Goal: Information Seeking & Learning: Find specific page/section

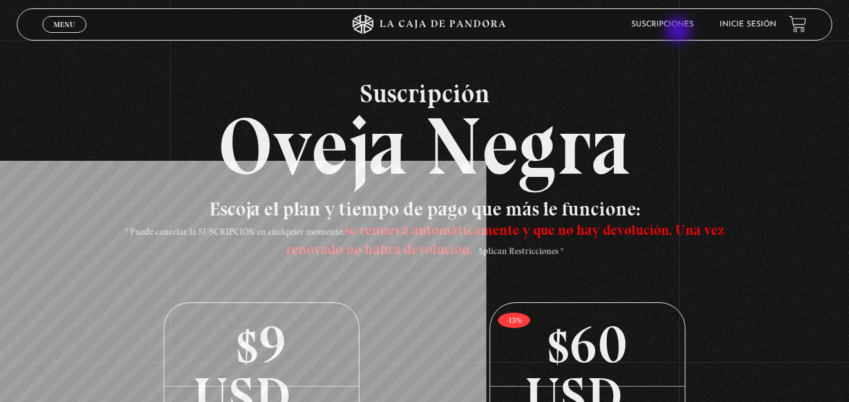
click at [679, 32] on li "Suscripciones" at bounding box center [662, 24] width 62 height 20
click at [742, 29] on li "Inicie sesión" at bounding box center [747, 24] width 57 height 20
click at [755, 23] on link "Inicie sesión" at bounding box center [747, 25] width 57 height 8
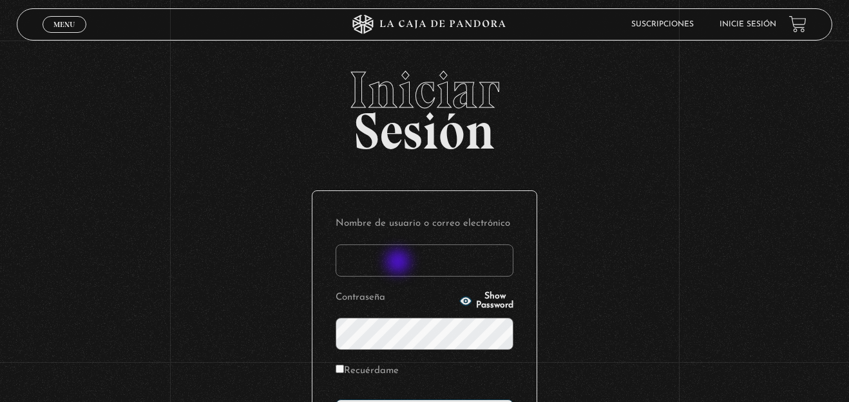
click at [398, 267] on input "Nombre de usuario o correo electrónico" at bounding box center [424, 261] width 178 height 32
type input "nikkijmz"
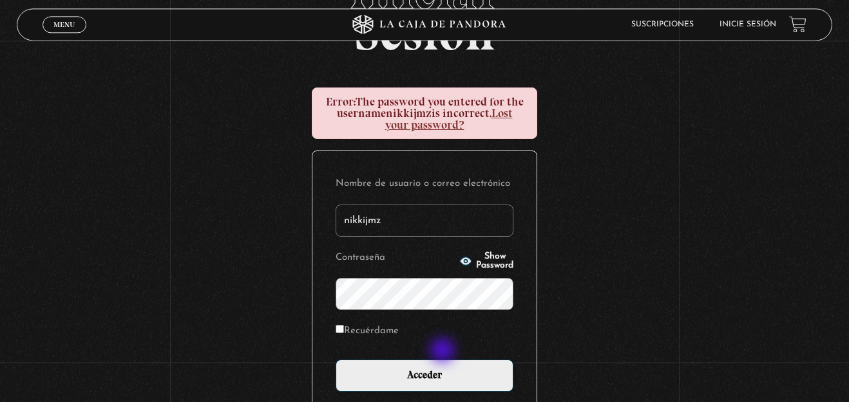
scroll to position [131, 0]
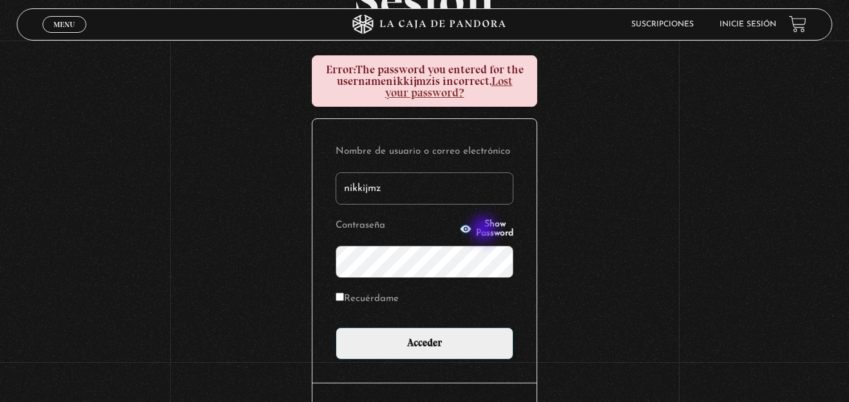
click at [485, 231] on span "Show Password" at bounding box center [494, 229] width 37 height 18
click at [335, 328] on input "Acceder" at bounding box center [424, 344] width 178 height 32
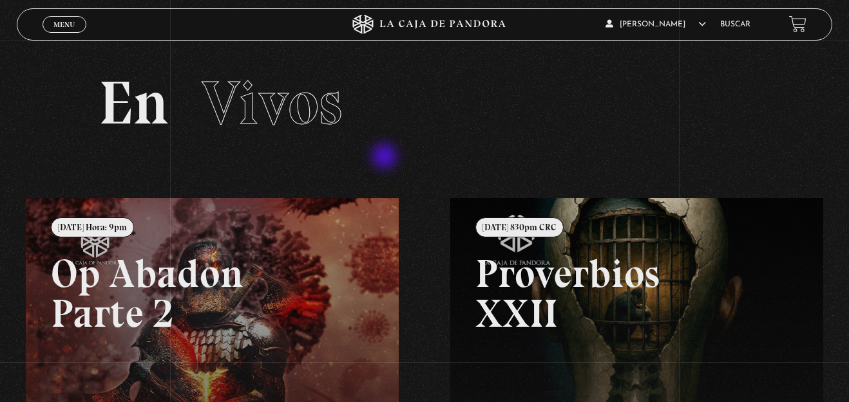
scroll to position [315, 0]
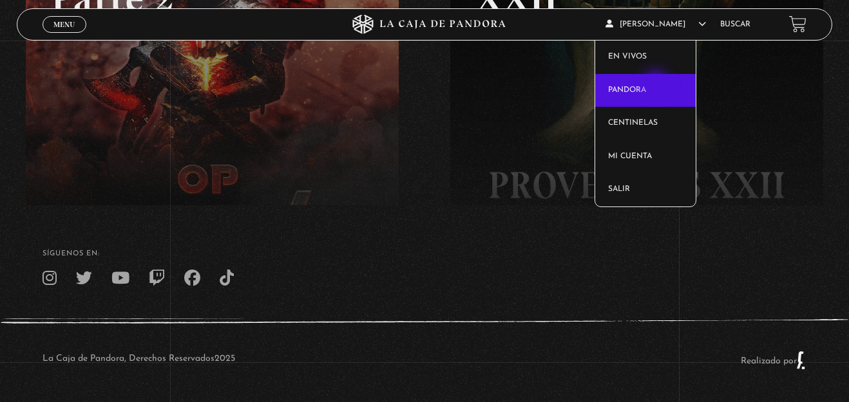
click at [657, 85] on link "Pandora" at bounding box center [645, 90] width 100 height 33
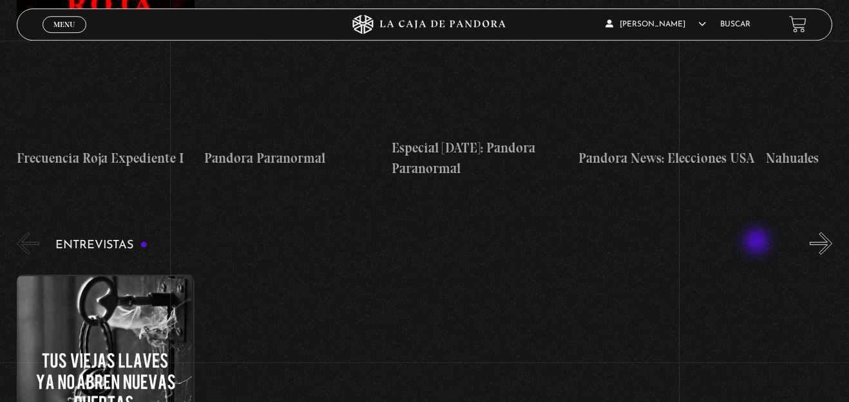
scroll to position [4809, 0]
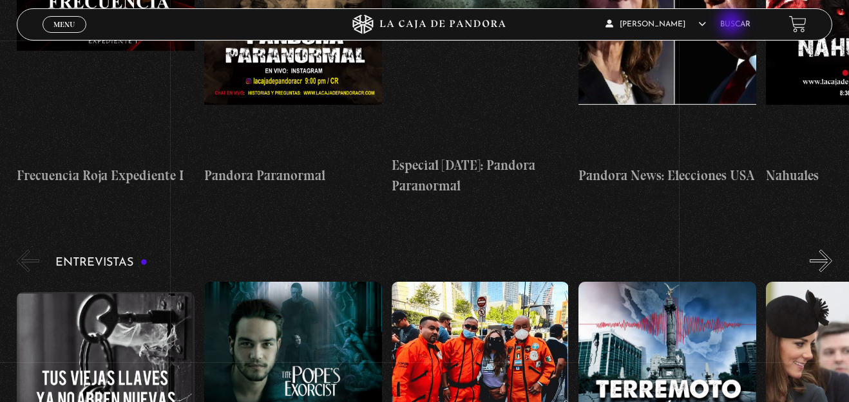
click at [732, 24] on link "Buscar" at bounding box center [735, 25] width 30 height 8
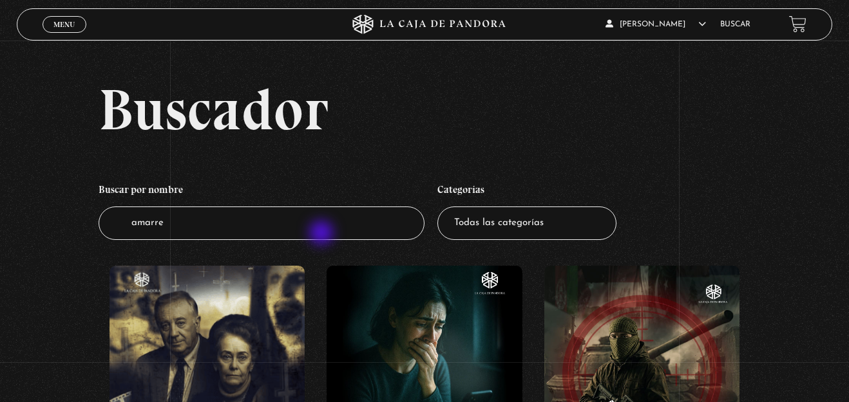
type input "amarres"
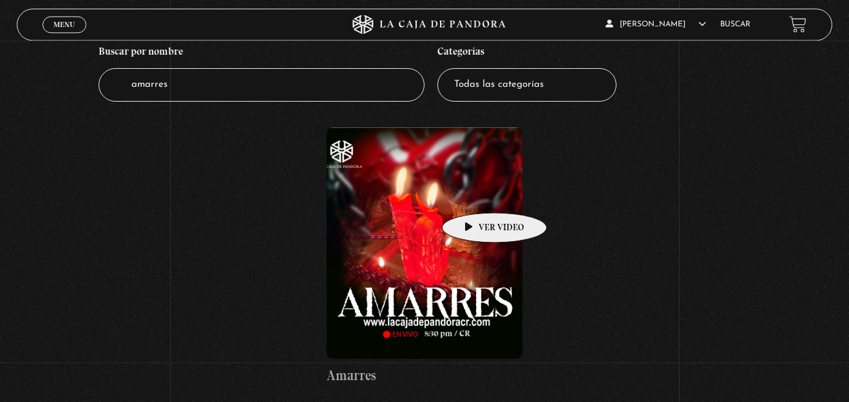
scroll to position [197, 0]
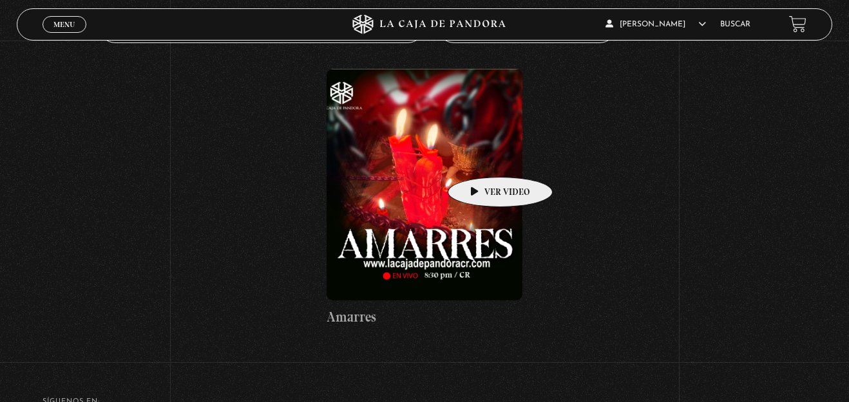
click at [480, 158] on figure at bounding box center [424, 185] width 196 height 232
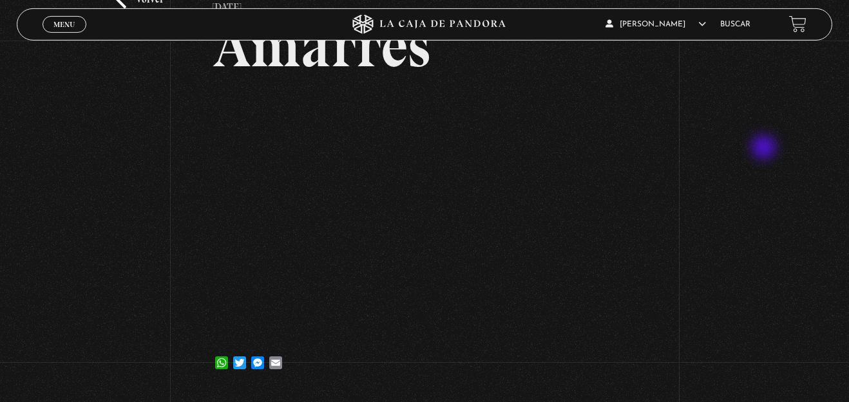
scroll to position [66, 0]
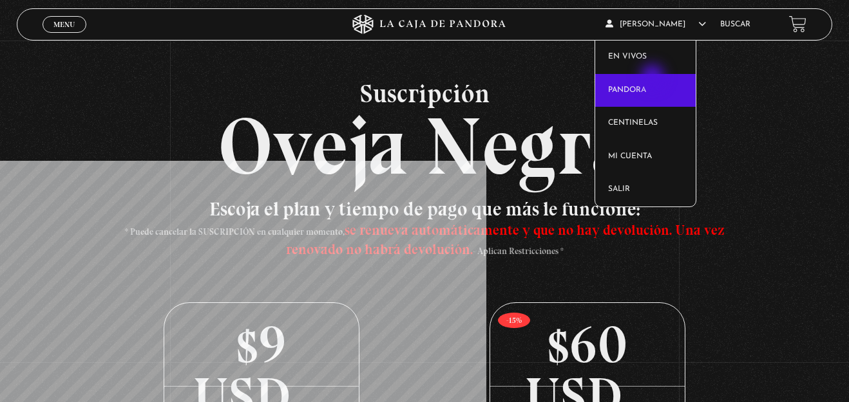
click at [654, 78] on link "Pandora" at bounding box center [645, 90] width 100 height 33
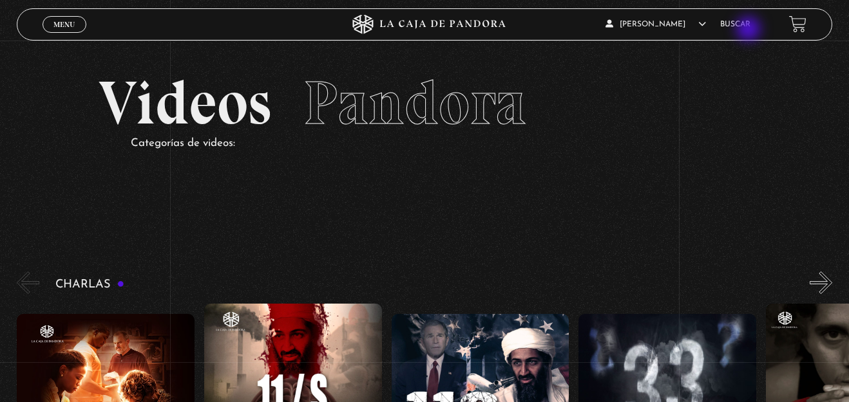
click at [750, 30] on li "Buscar" at bounding box center [735, 24] width 30 height 20
click at [84, 19] on div "Menu Cerrar" at bounding box center [169, 24] width 254 height 31
click at [68, 24] on span "Menu" at bounding box center [63, 25] width 21 height 8
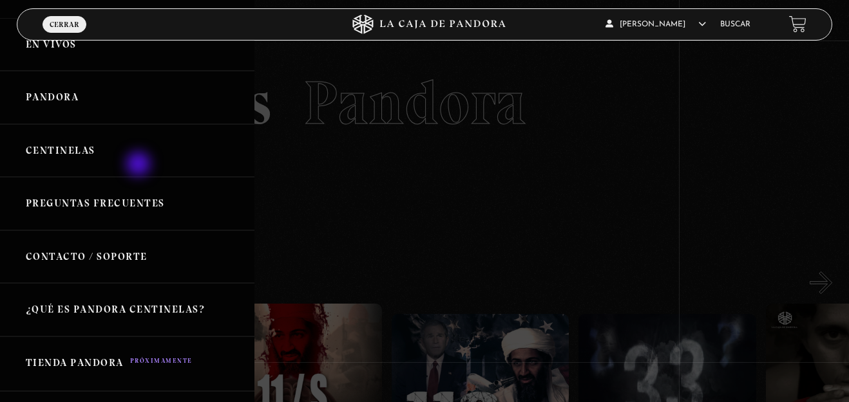
scroll to position [42, 0]
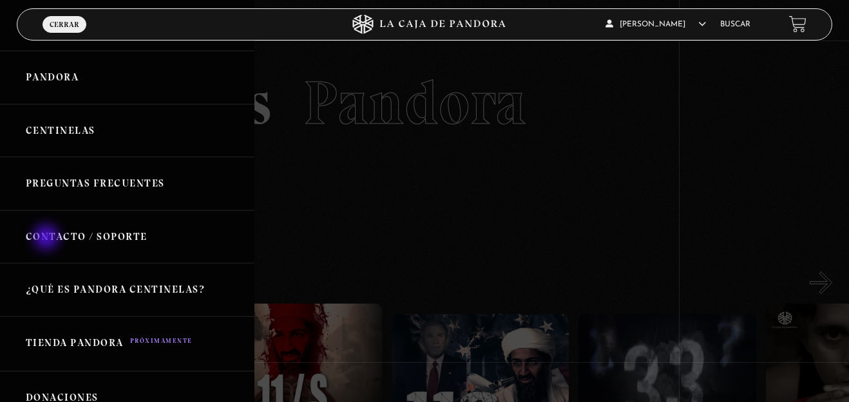
click at [48, 239] on link "Contacto / Soporte" at bounding box center [127, 237] width 254 height 53
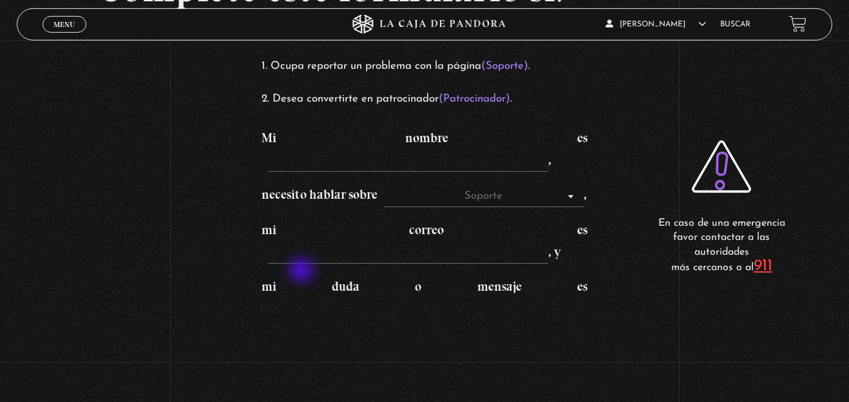
scroll to position [131, 0]
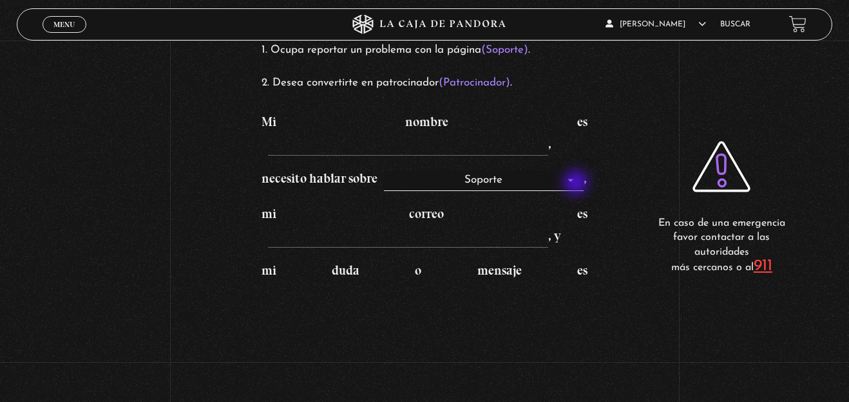
click at [384, 171] on select "Soporte Patrocinadores" at bounding box center [484, 181] width 200 height 21
click at [646, 100] on div "Complete este formulario si: Ocupa reportar un problema con la página (Soporte)…" at bounding box center [424, 177] width 849 height 616
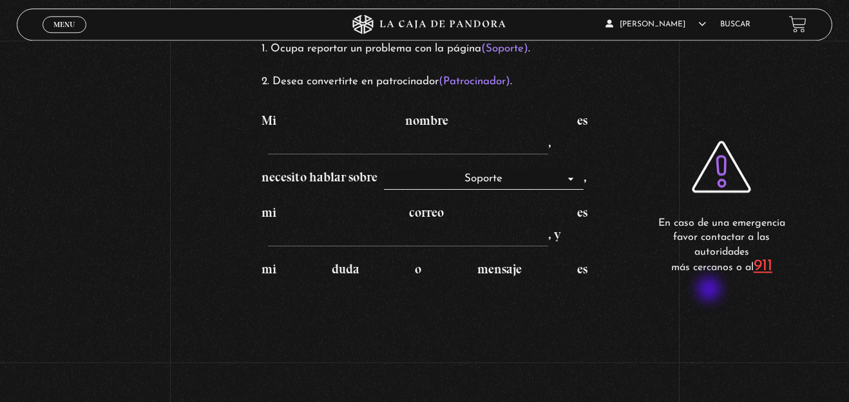
scroll to position [0, 0]
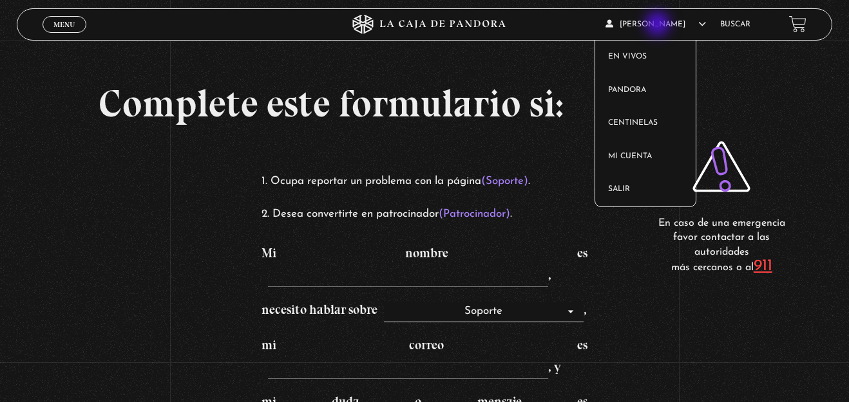
click at [659, 24] on article "Leslie Nicole Jimenez En vivos Pandora Centinelas Mi cuenta Salir" at bounding box center [656, 24] width 102 height 30
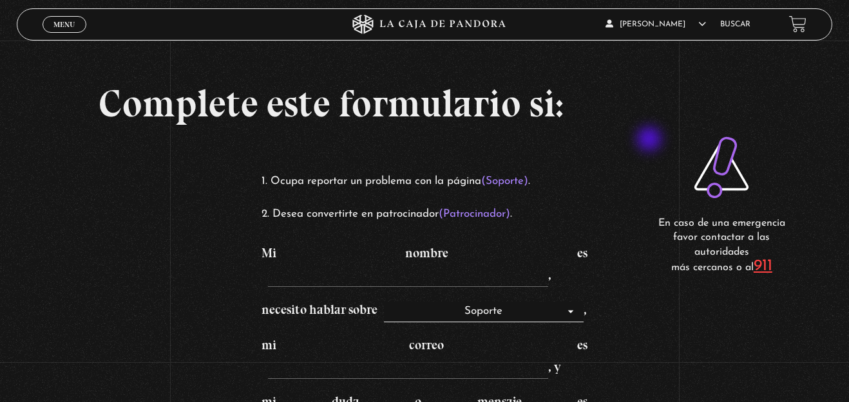
click at [650, 140] on div "En caso de una emergencia favor contactar a las autoridades más cercanos o al 9…" at bounding box center [722, 197] width 170 height 176
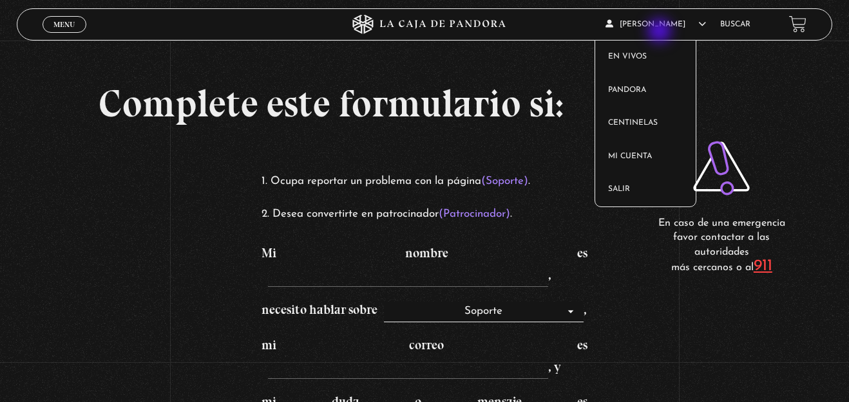
click at [661, 28] on span "[PERSON_NAME]" at bounding box center [655, 25] width 100 height 8
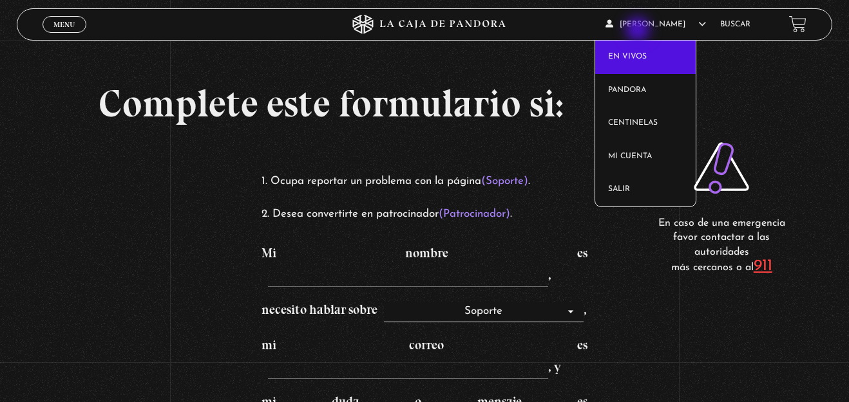
click at [639, 31] on article "Leslie Nicole Jimenez En vivos Pandora Centinelas Mi cuenta Salir" at bounding box center [656, 24] width 102 height 30
click at [646, 41] on link "En vivos" at bounding box center [645, 57] width 100 height 33
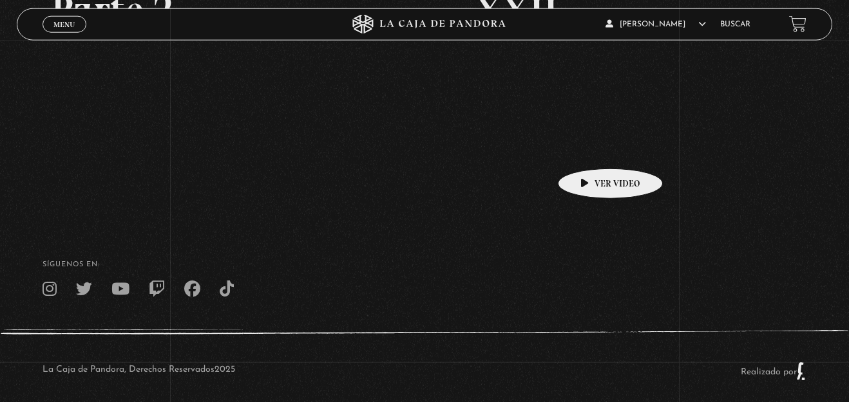
scroll to position [315, 0]
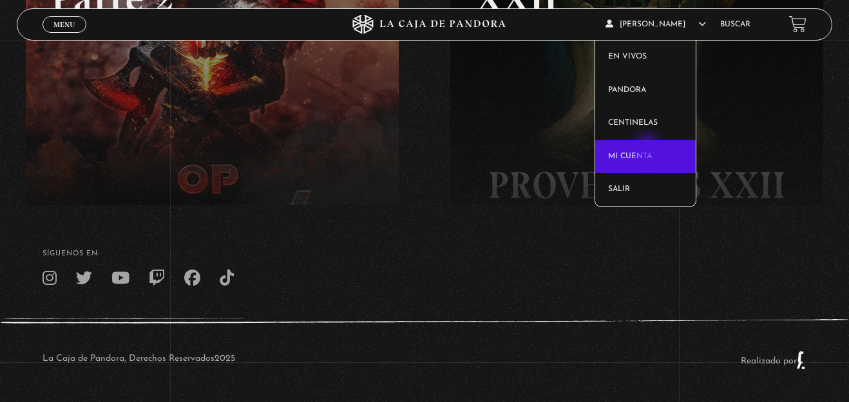
click at [647, 150] on link "Mi cuenta" at bounding box center [645, 156] width 100 height 33
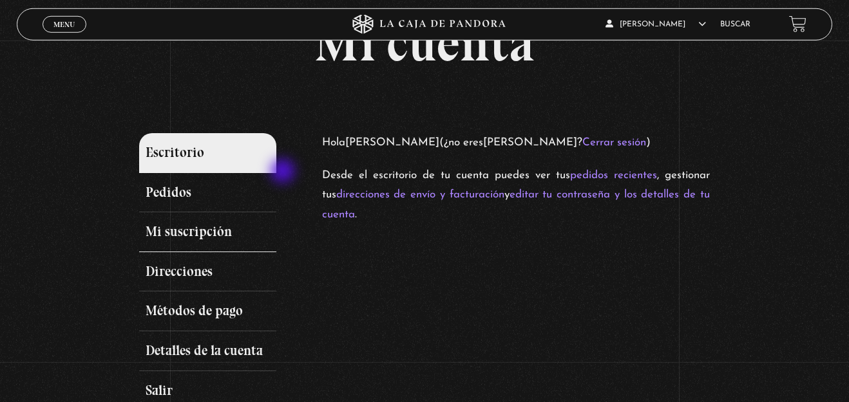
scroll to position [131, 0]
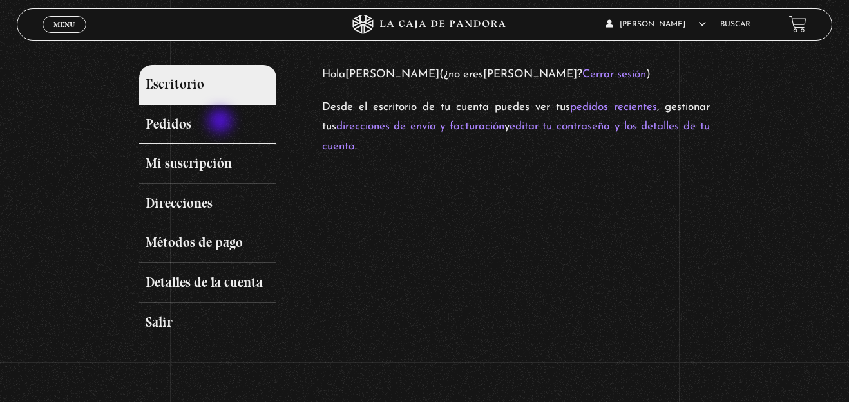
click at [222, 122] on link "Pedidos" at bounding box center [207, 125] width 137 height 40
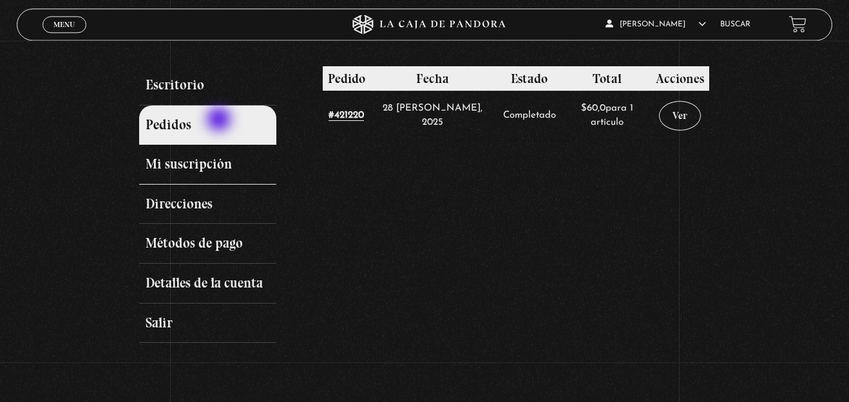
scroll to position [131, 0]
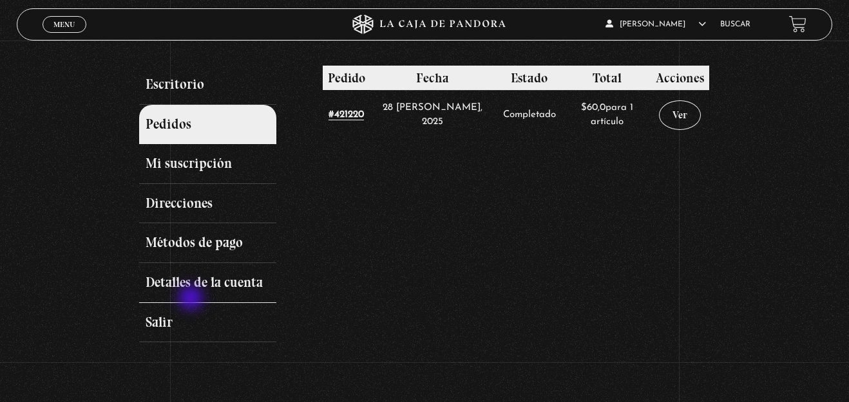
click at [192, 299] on link "Detalles de la cuenta" at bounding box center [207, 283] width 137 height 40
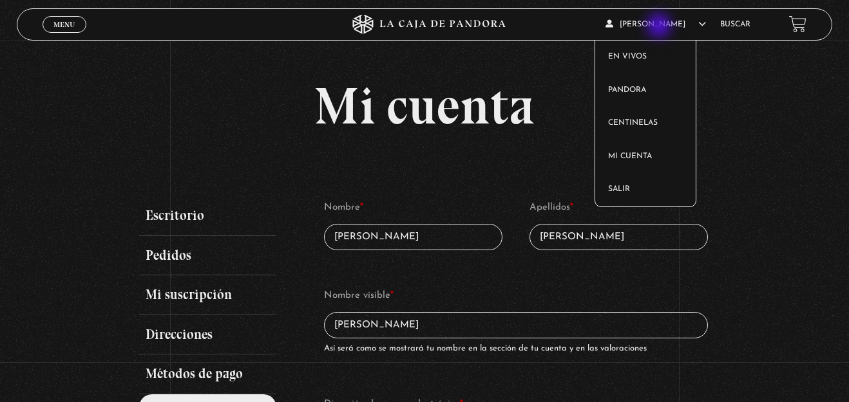
click at [660, 27] on span "[PERSON_NAME]" at bounding box center [655, 25] width 100 height 8
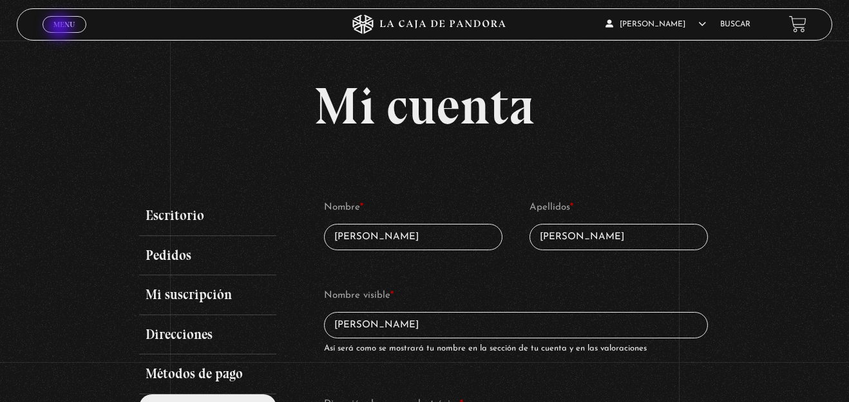
click at [61, 28] on span "Menu" at bounding box center [63, 25] width 21 height 8
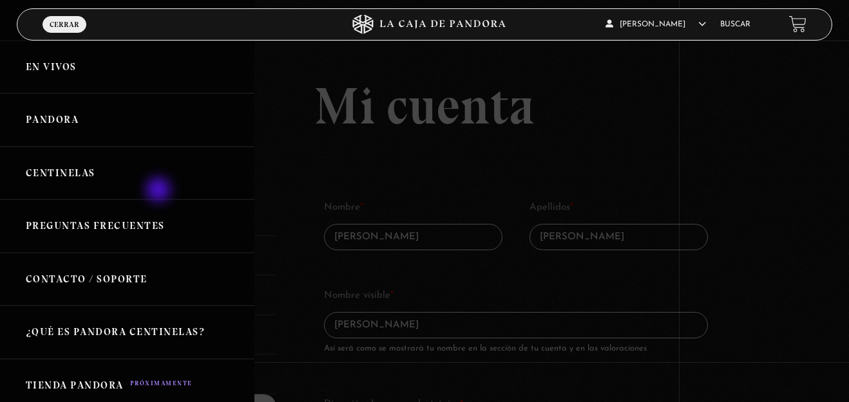
scroll to position [42, 0]
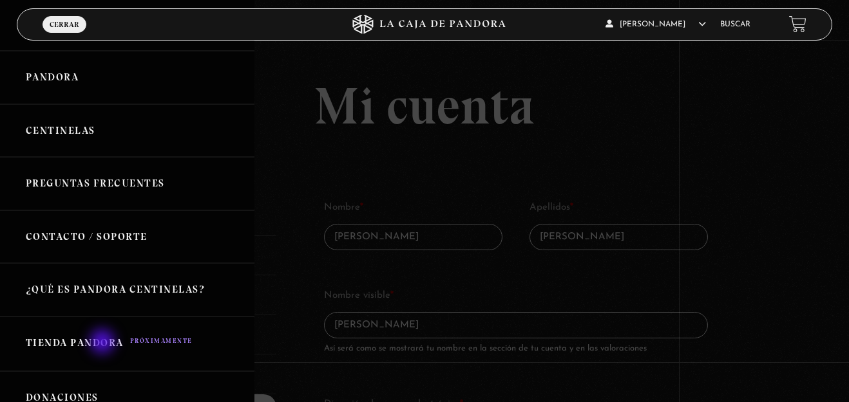
click at [104, 343] on link "Tienda Pandora" at bounding box center [127, 344] width 254 height 55
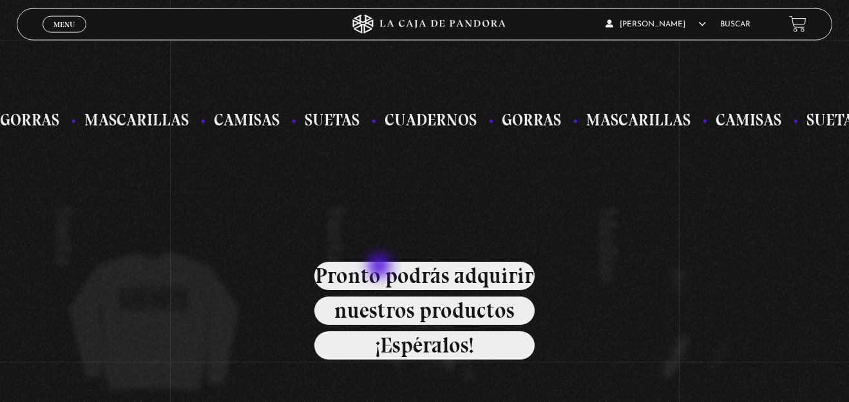
scroll to position [197, 0]
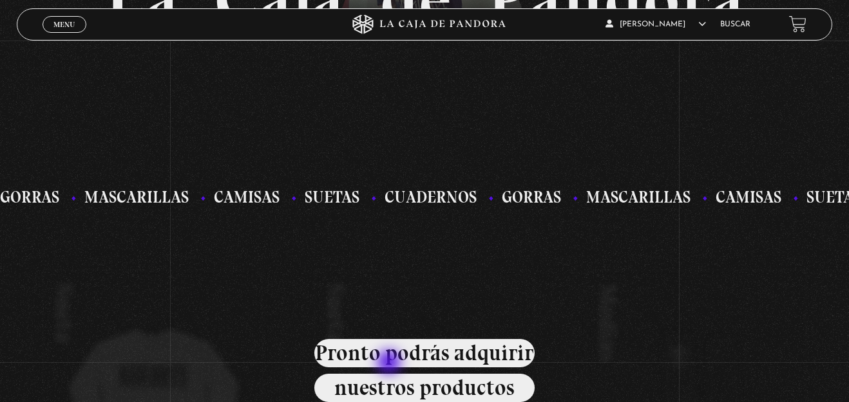
click at [390, 364] on span "Pronto podrás adquirir" at bounding box center [424, 353] width 220 height 28
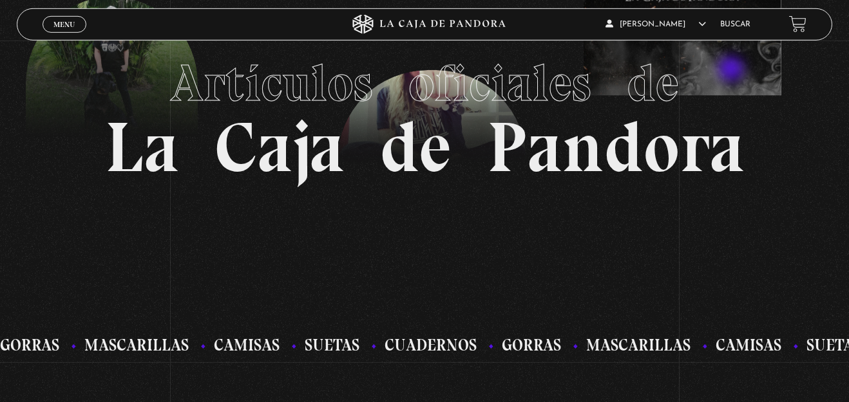
scroll to position [0, 0]
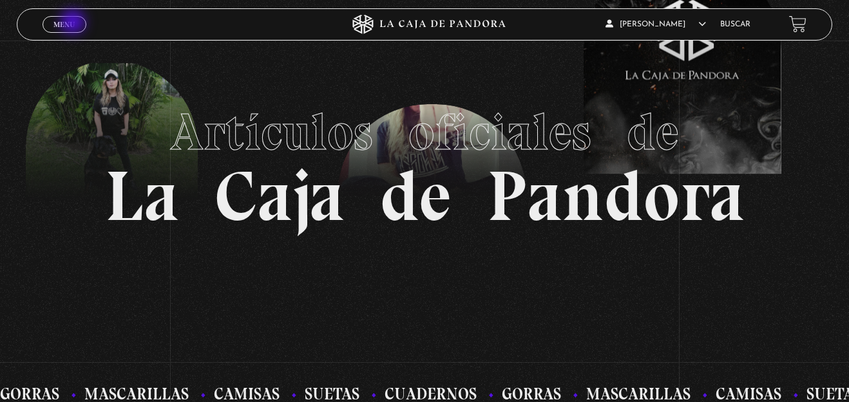
click at [74, 23] on span "Menu" at bounding box center [63, 25] width 21 height 8
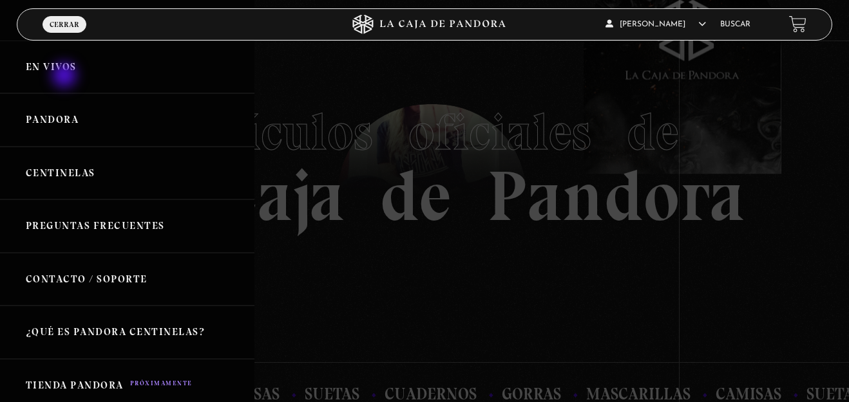
click at [66, 77] on link "En vivos" at bounding box center [127, 67] width 254 height 53
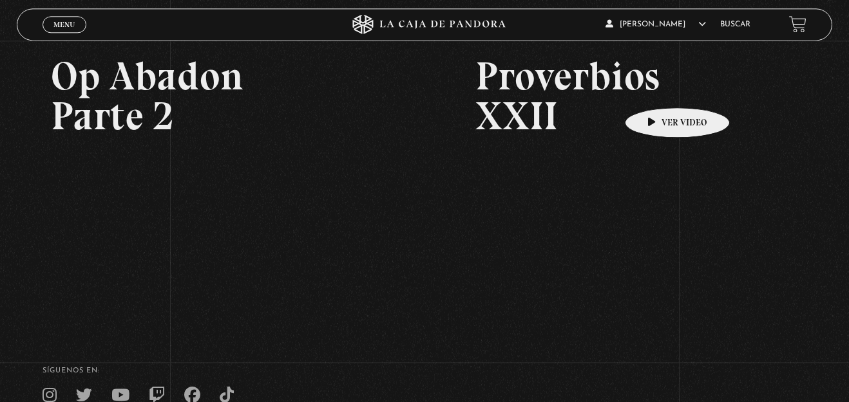
scroll to position [315, 0]
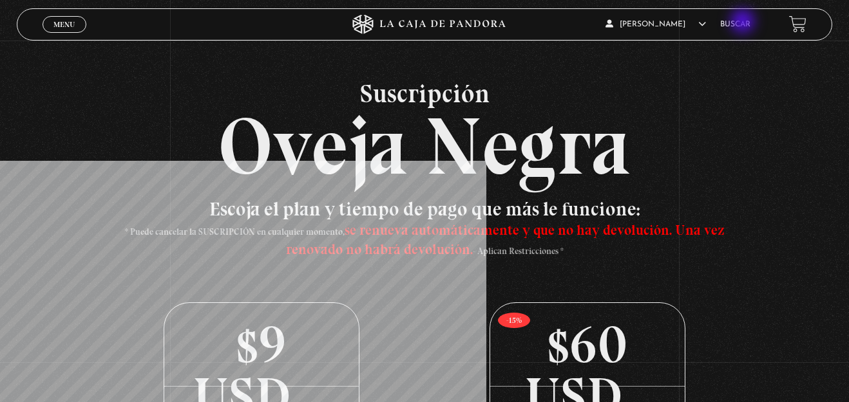
click at [744, 23] on link "Buscar" at bounding box center [735, 25] width 30 height 8
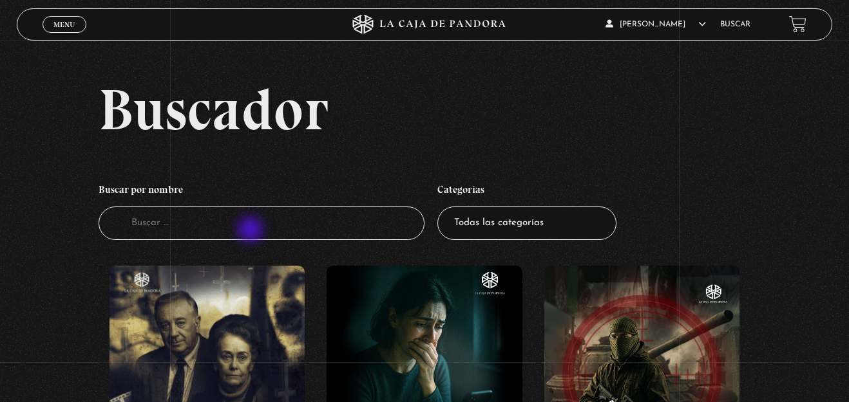
click at [251, 231] on input "Buscador" at bounding box center [262, 224] width 326 height 34
type input "amarres"
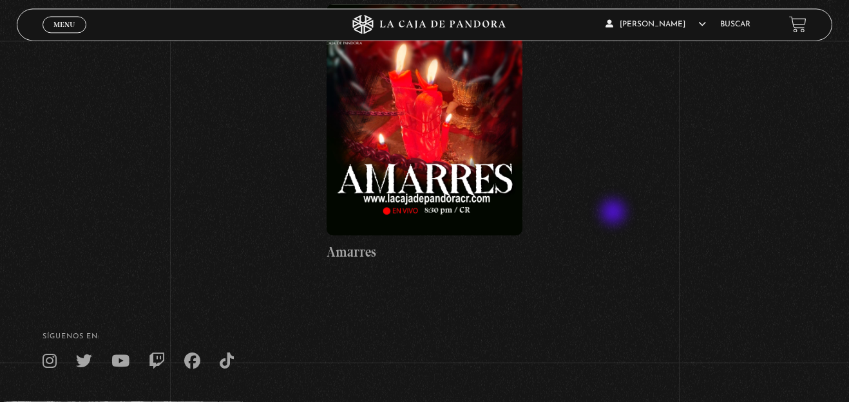
scroll to position [263, 0]
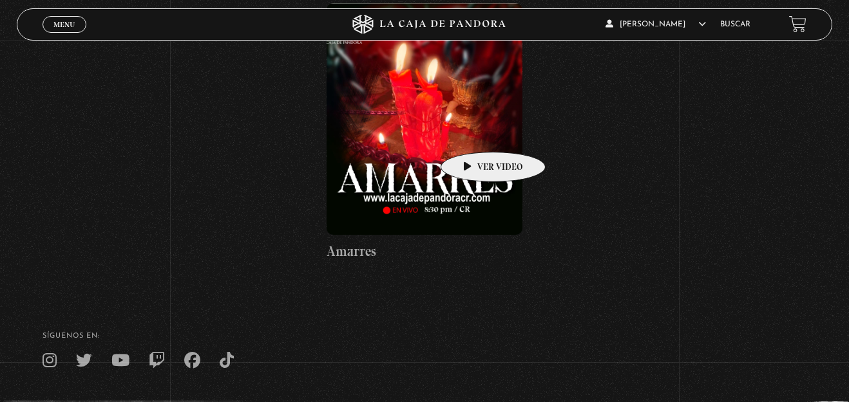
click at [473, 133] on figure at bounding box center [424, 119] width 196 height 232
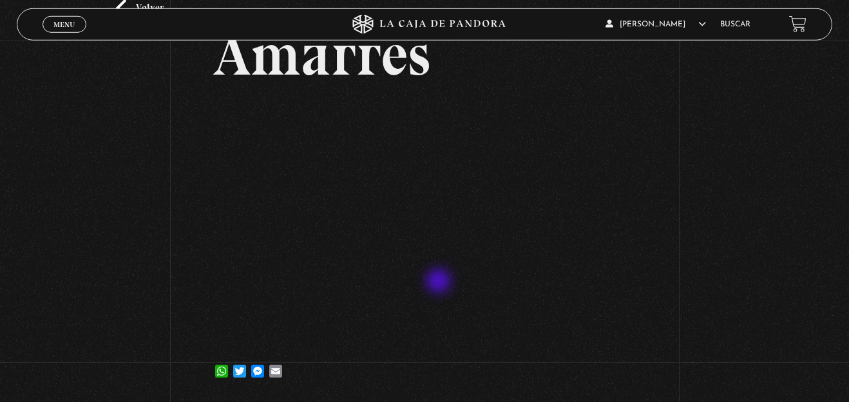
scroll to position [131, 0]
